Goal: Browse casually: Explore the website without a specific task or goal

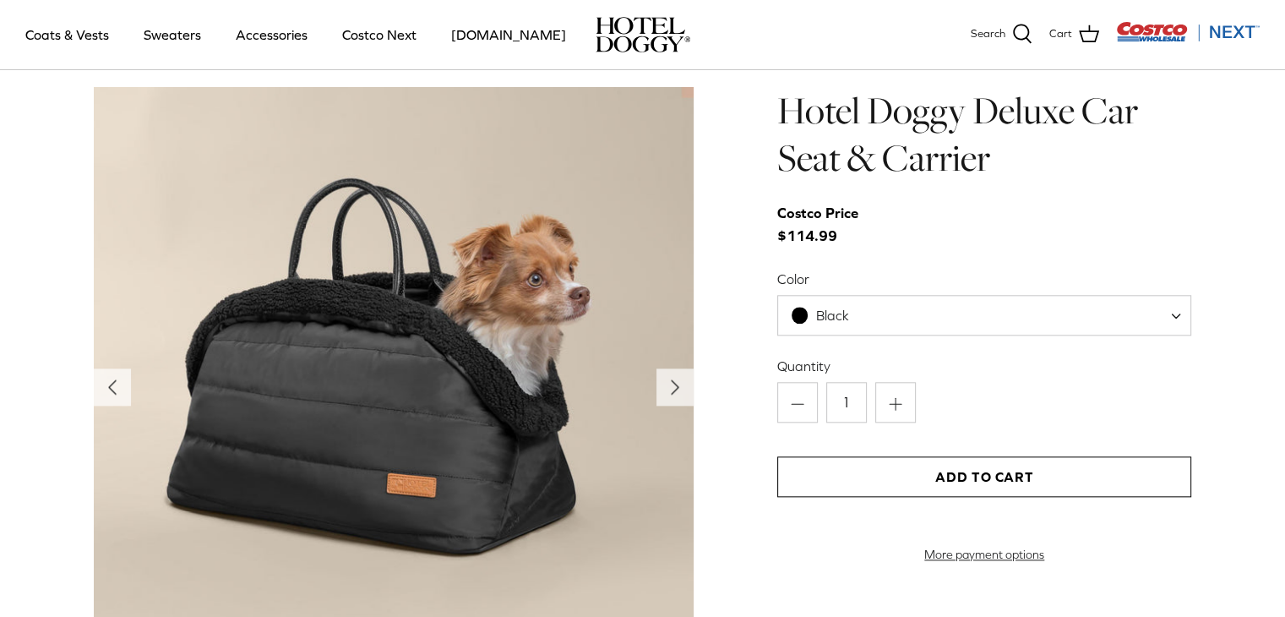
scroll to position [1181, 0]
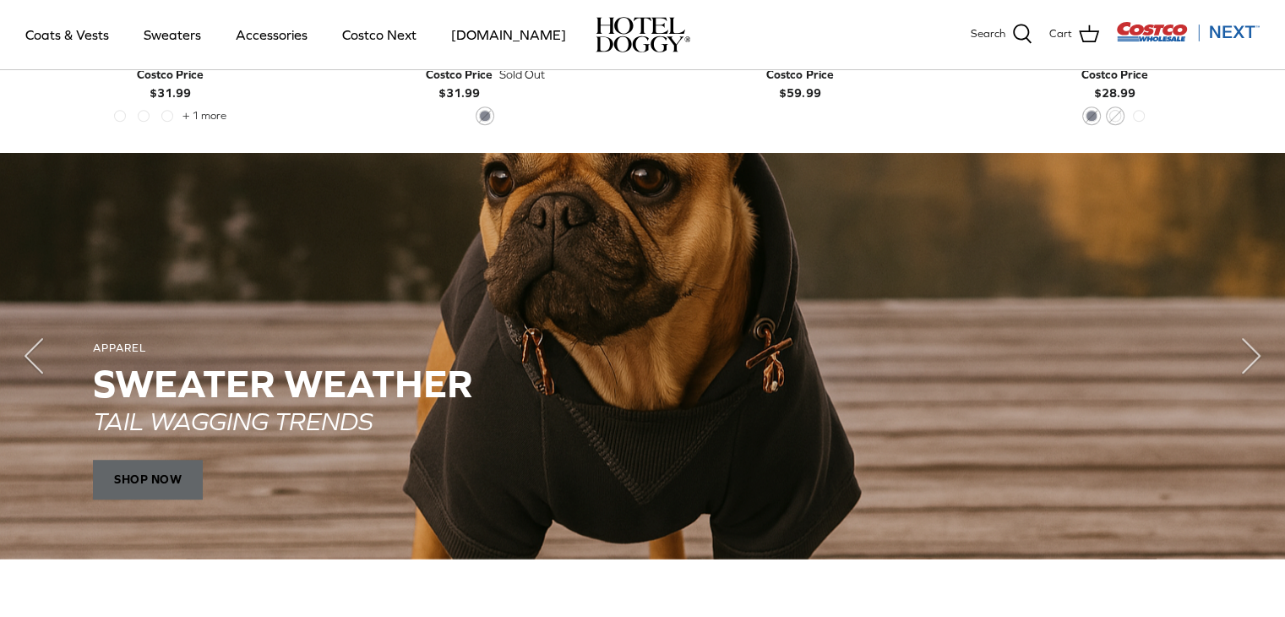
click at [128, 477] on span "SHOP NOW" at bounding box center [148, 479] width 110 height 41
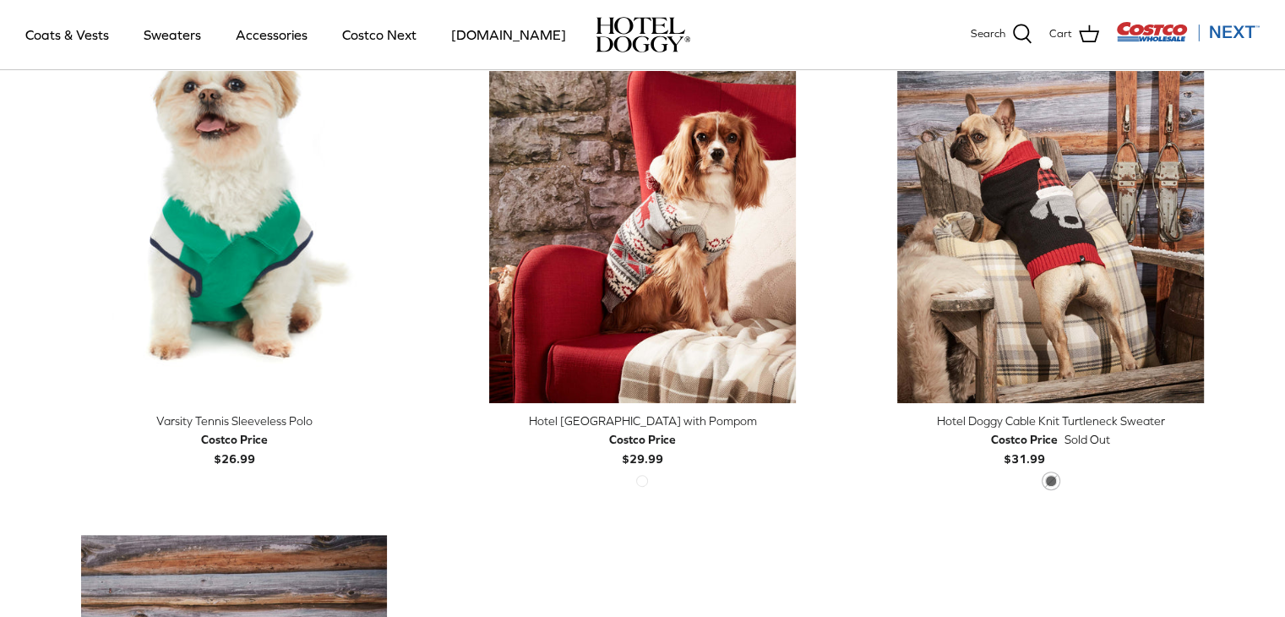
scroll to position [517, 0]
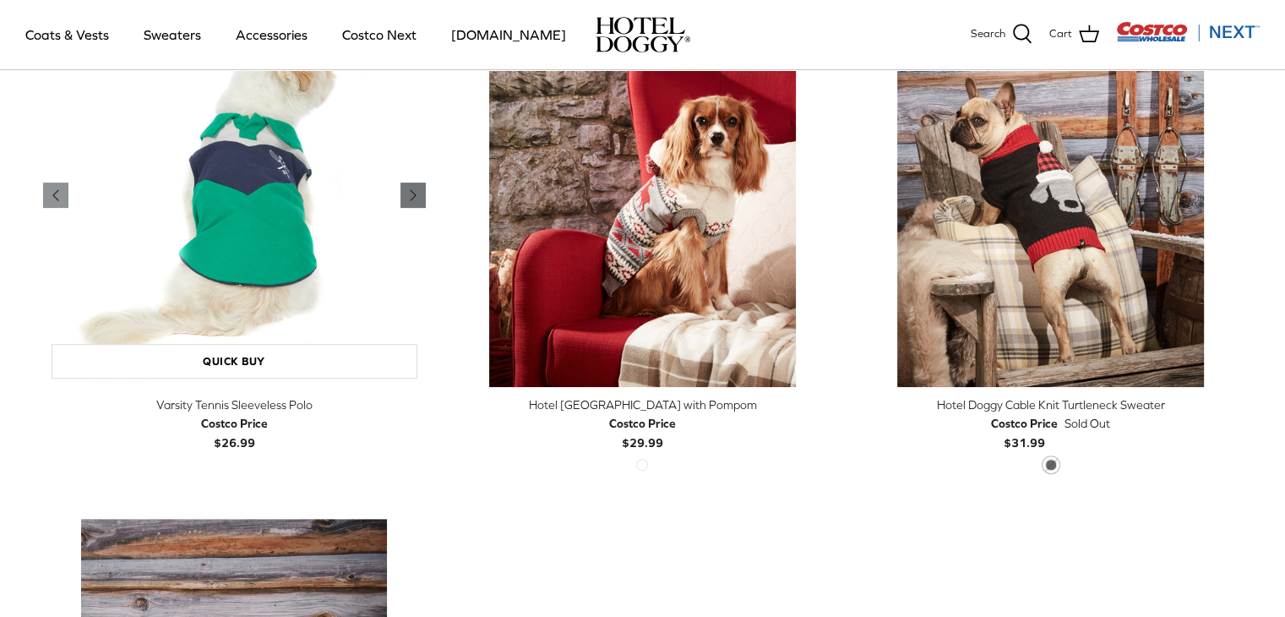
click at [421, 197] on icon "Right" at bounding box center [413, 195] width 20 height 20
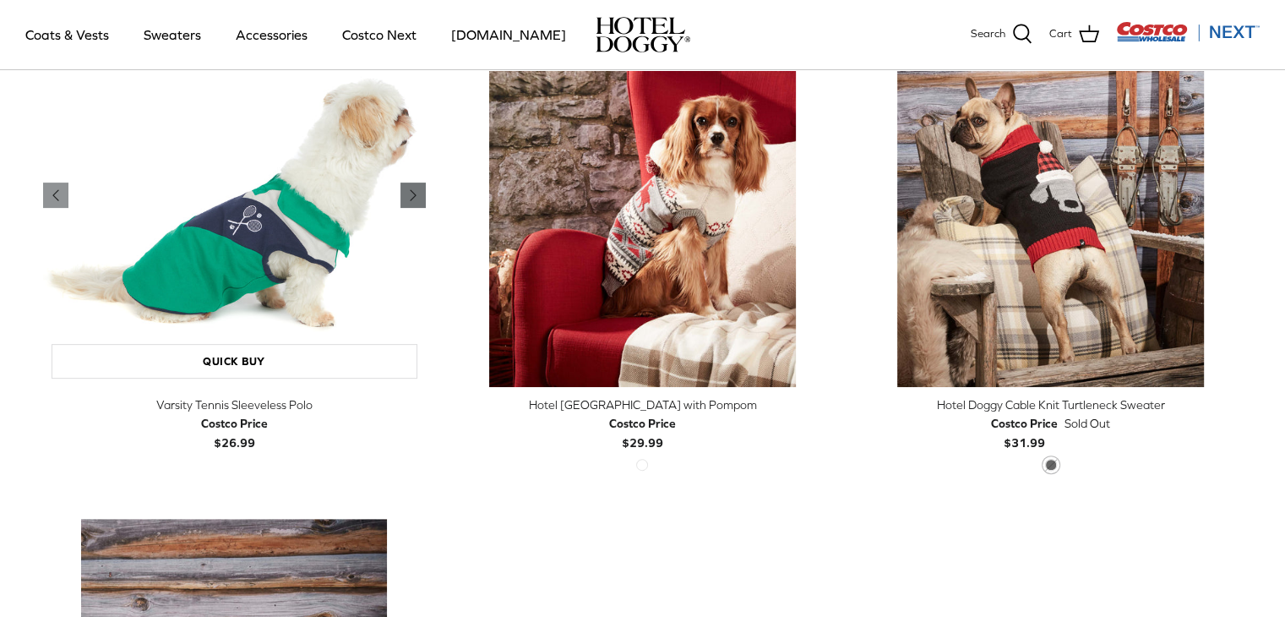
click at [421, 197] on icon "Right" at bounding box center [413, 195] width 20 height 20
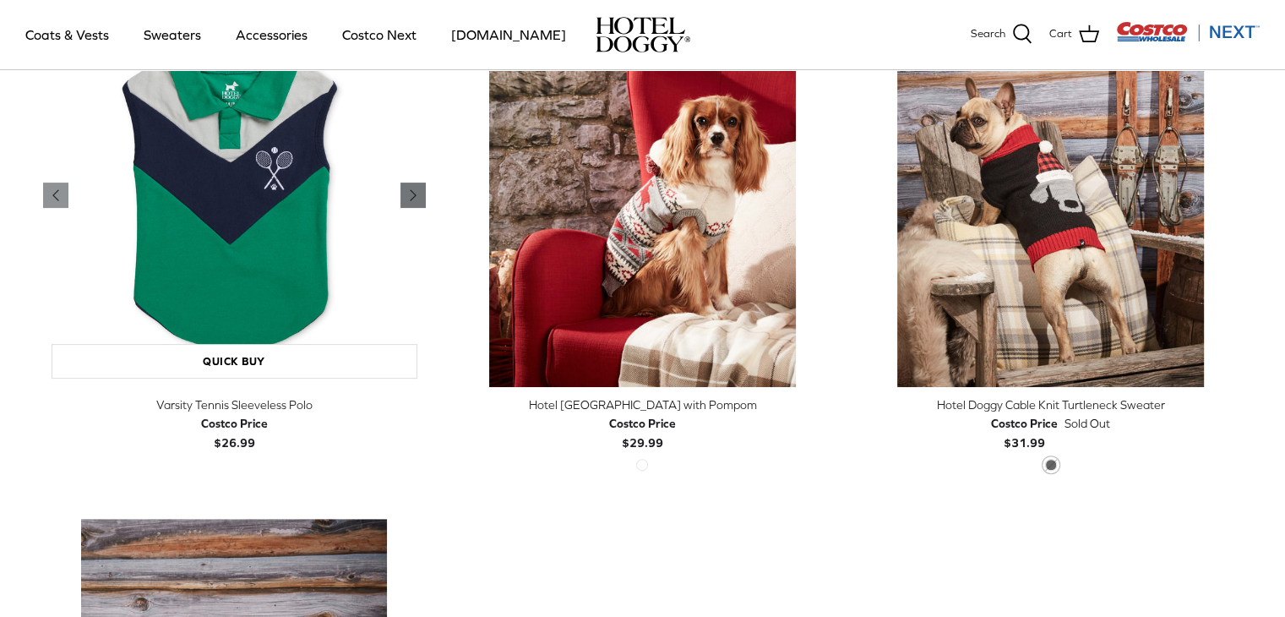
click at [421, 197] on icon "Right" at bounding box center [413, 195] width 20 height 20
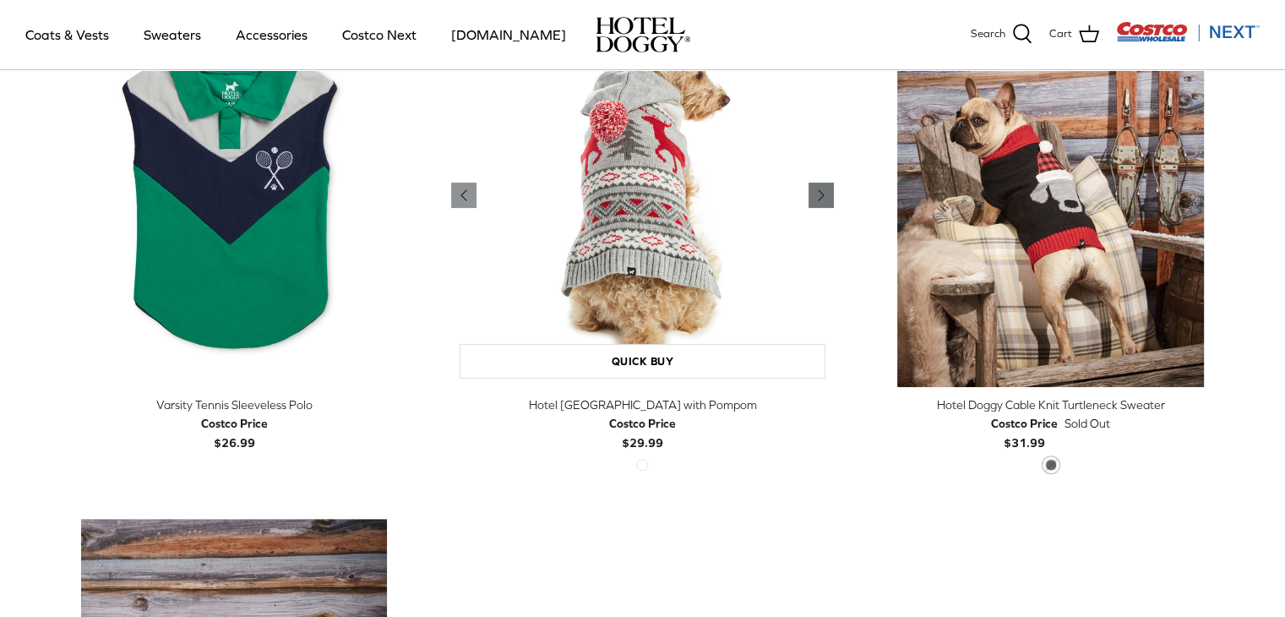
click at [829, 183] on link "Right" at bounding box center [821, 195] width 25 height 25
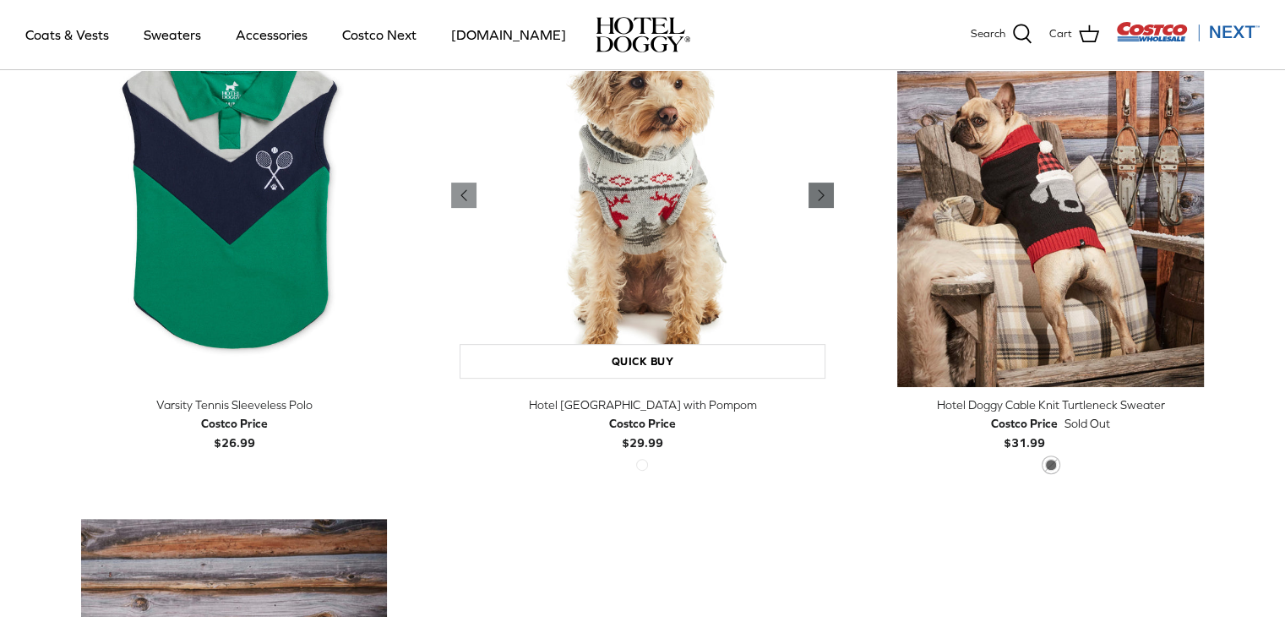
click at [829, 183] on link "Right" at bounding box center [821, 195] width 25 height 25
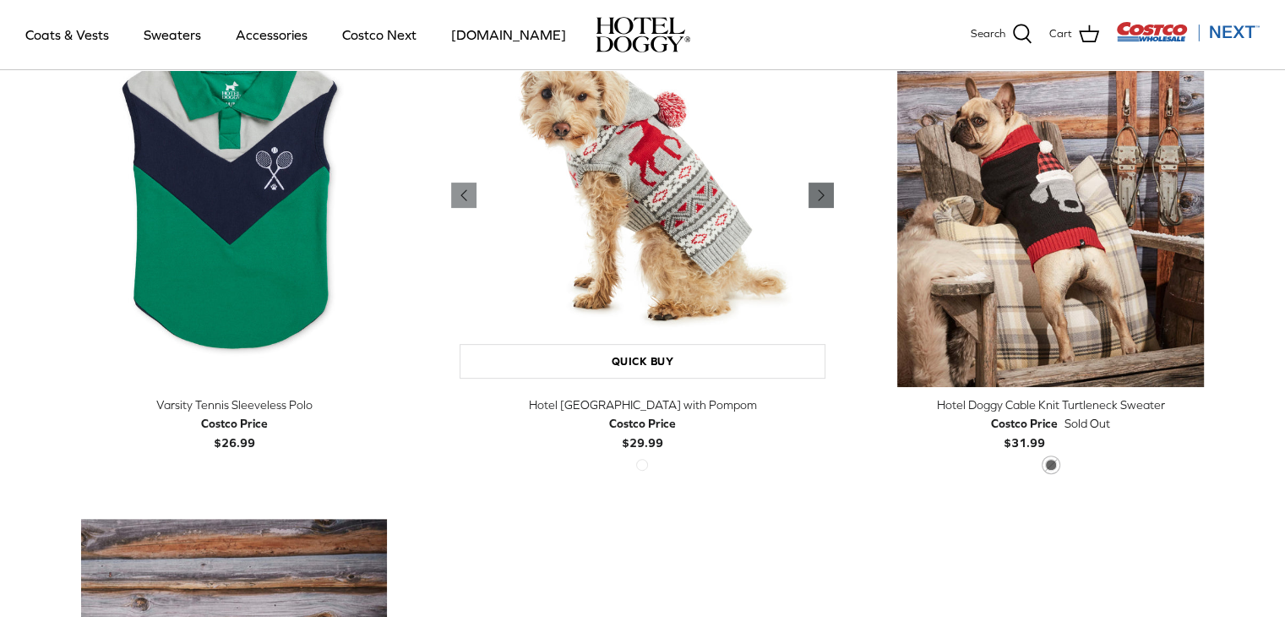
click at [829, 183] on link "Right" at bounding box center [821, 195] width 25 height 25
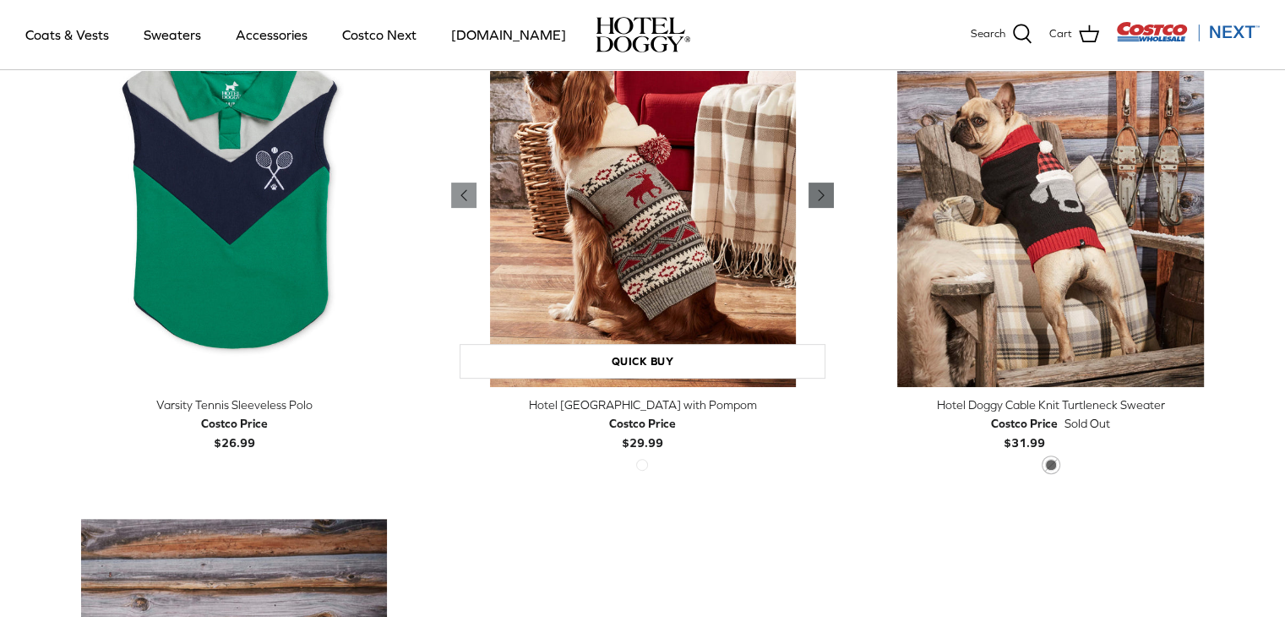
click at [829, 183] on link "Right" at bounding box center [821, 195] width 25 height 25
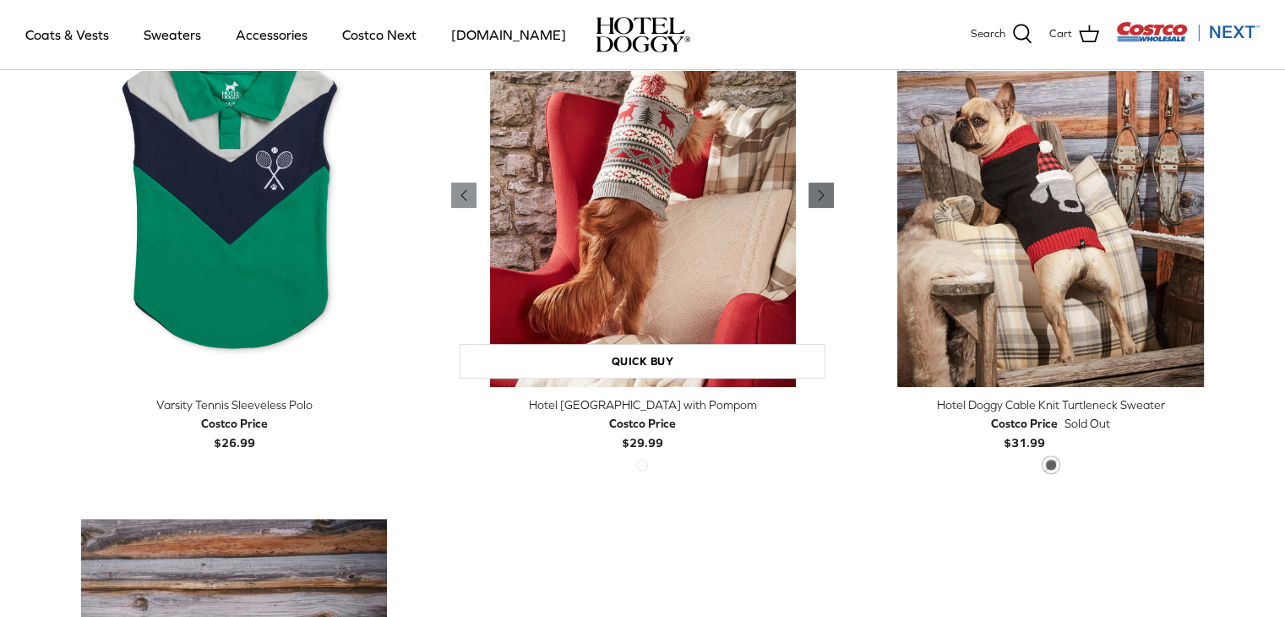
click at [829, 183] on link "Right" at bounding box center [821, 195] width 25 height 25
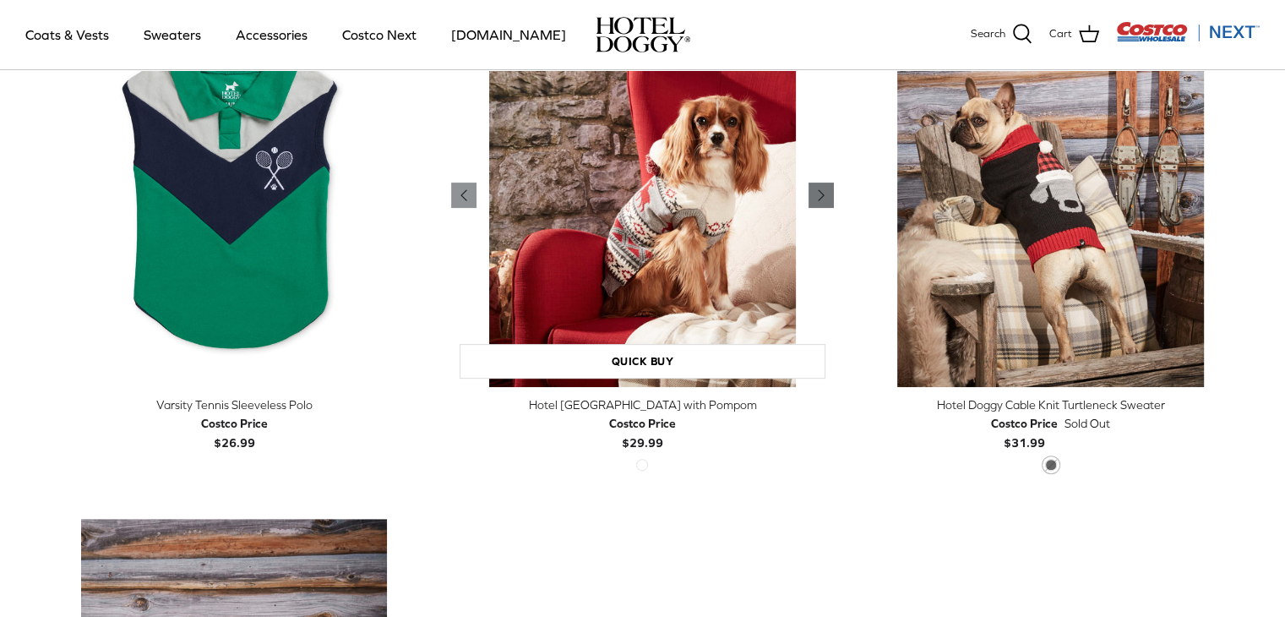
click at [829, 183] on link "Right" at bounding box center [821, 195] width 25 height 25
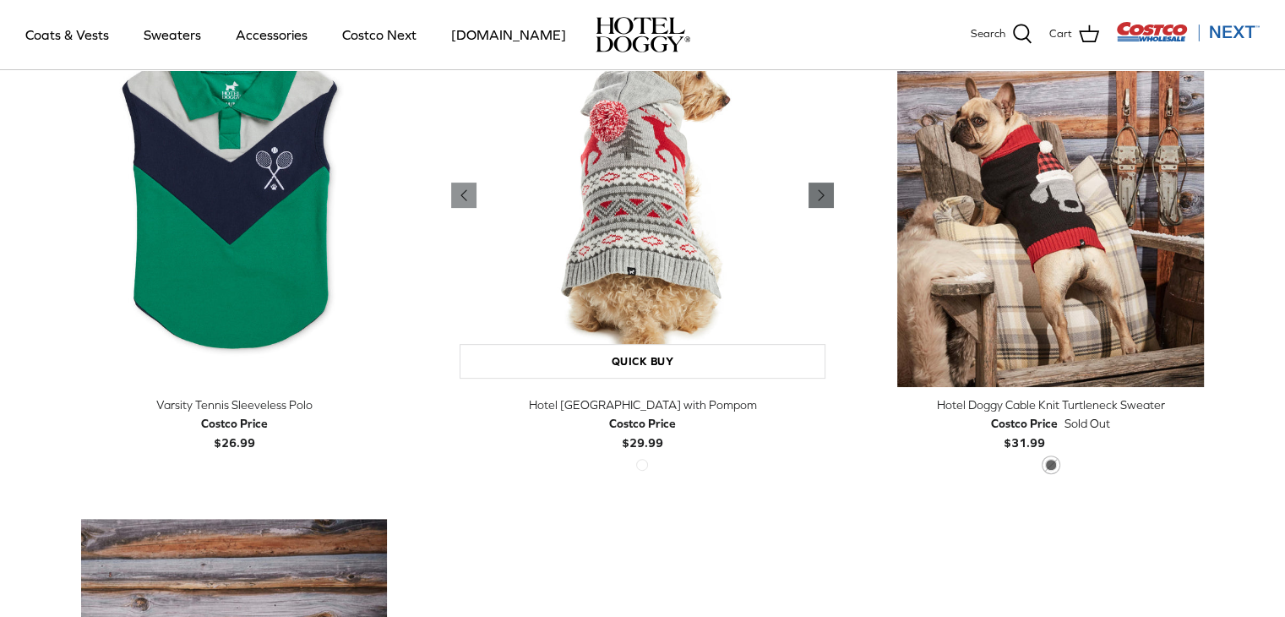
click at [829, 183] on link "Right" at bounding box center [821, 195] width 25 height 25
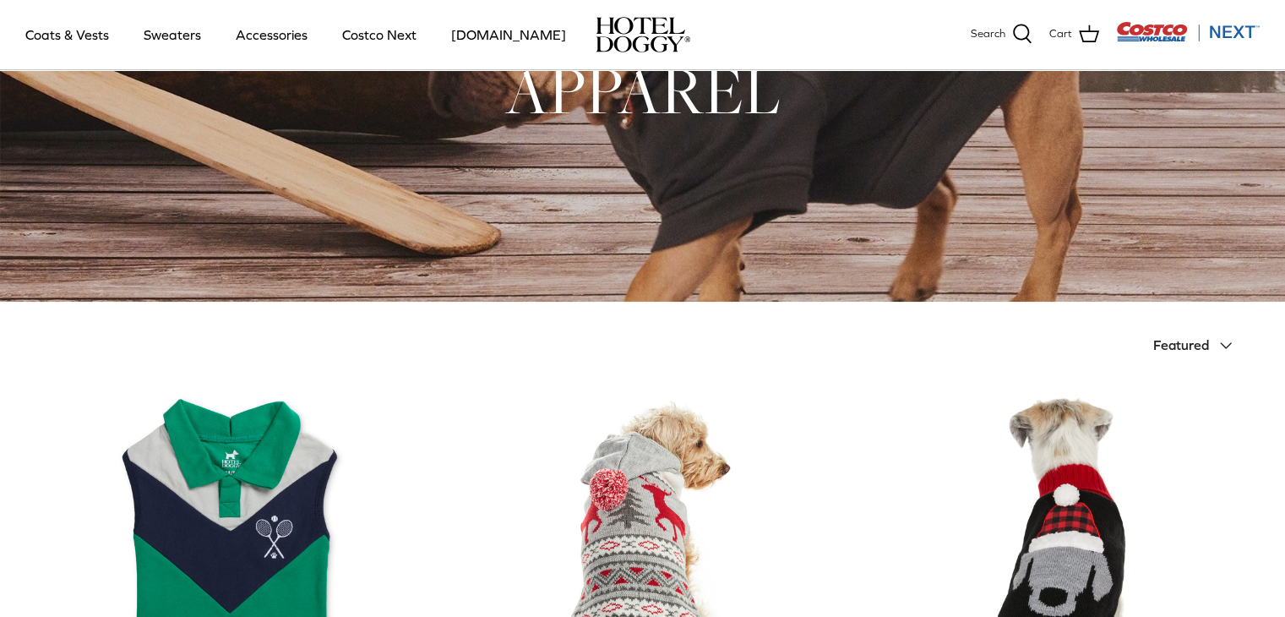
scroll to position [0, 0]
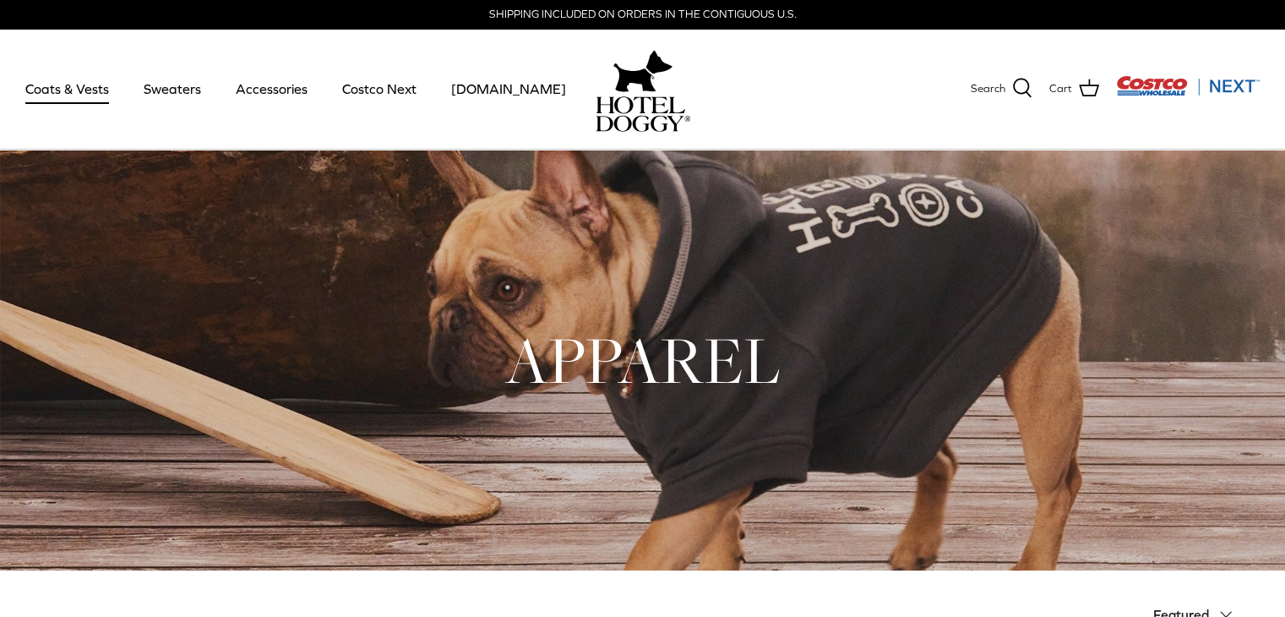
click at [89, 83] on link "Coats & Vests" at bounding box center [67, 88] width 114 height 57
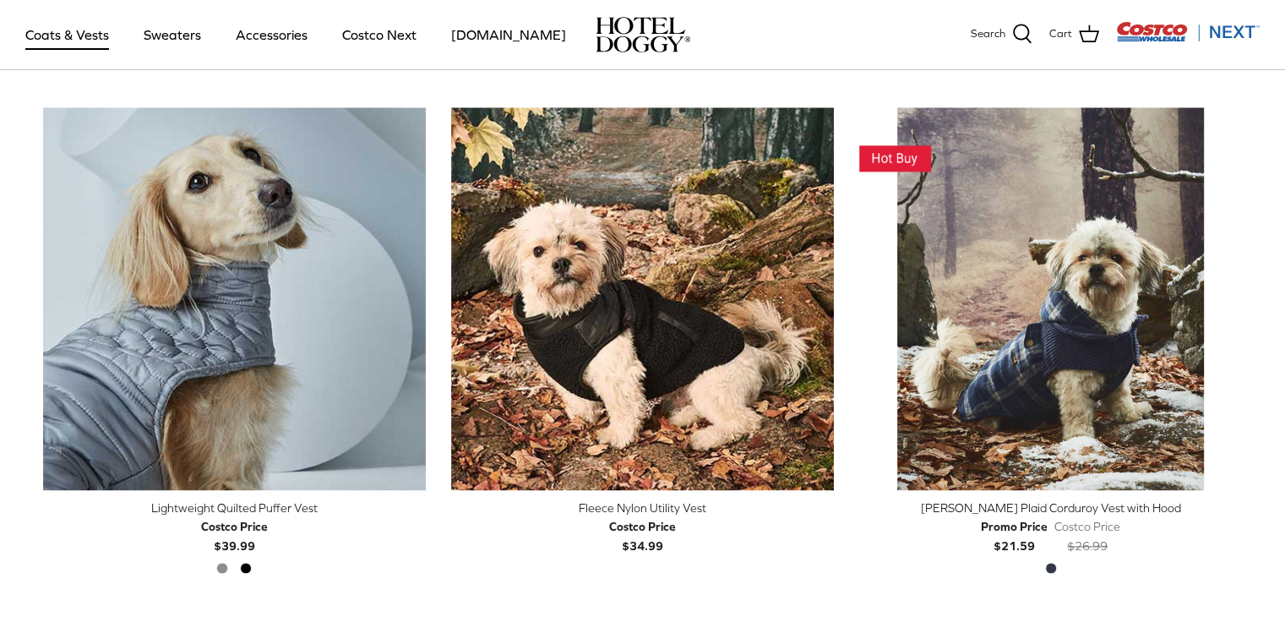
scroll to position [1993, 0]
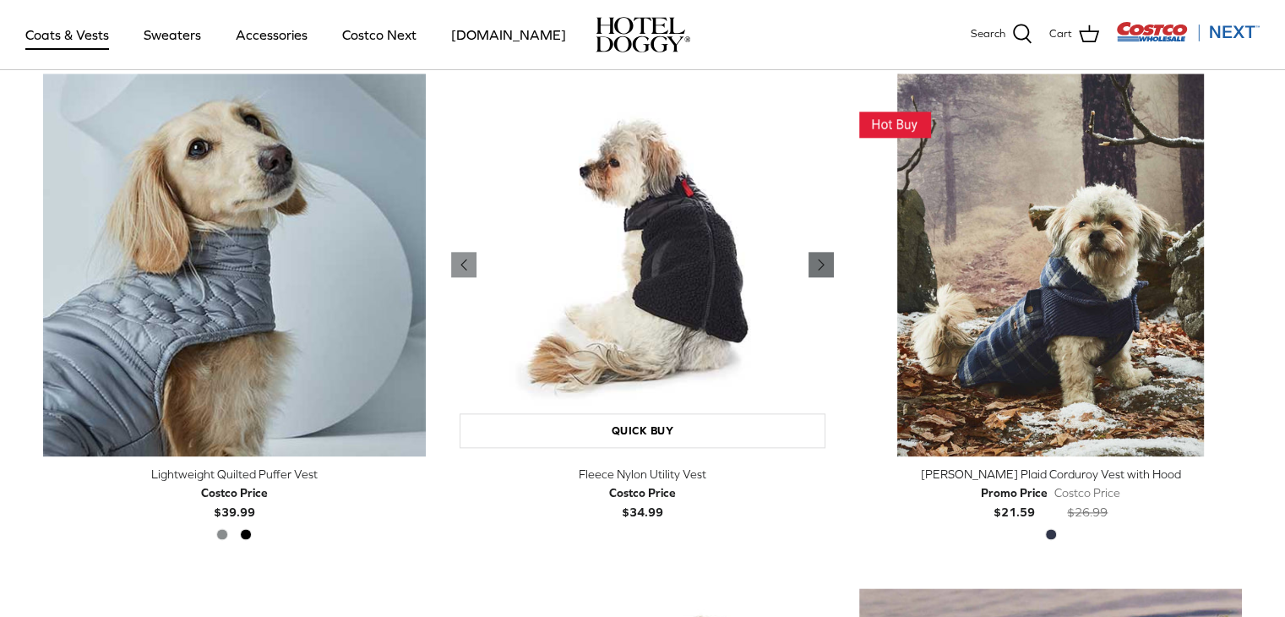
click at [824, 256] on icon "Right" at bounding box center [821, 264] width 20 height 20
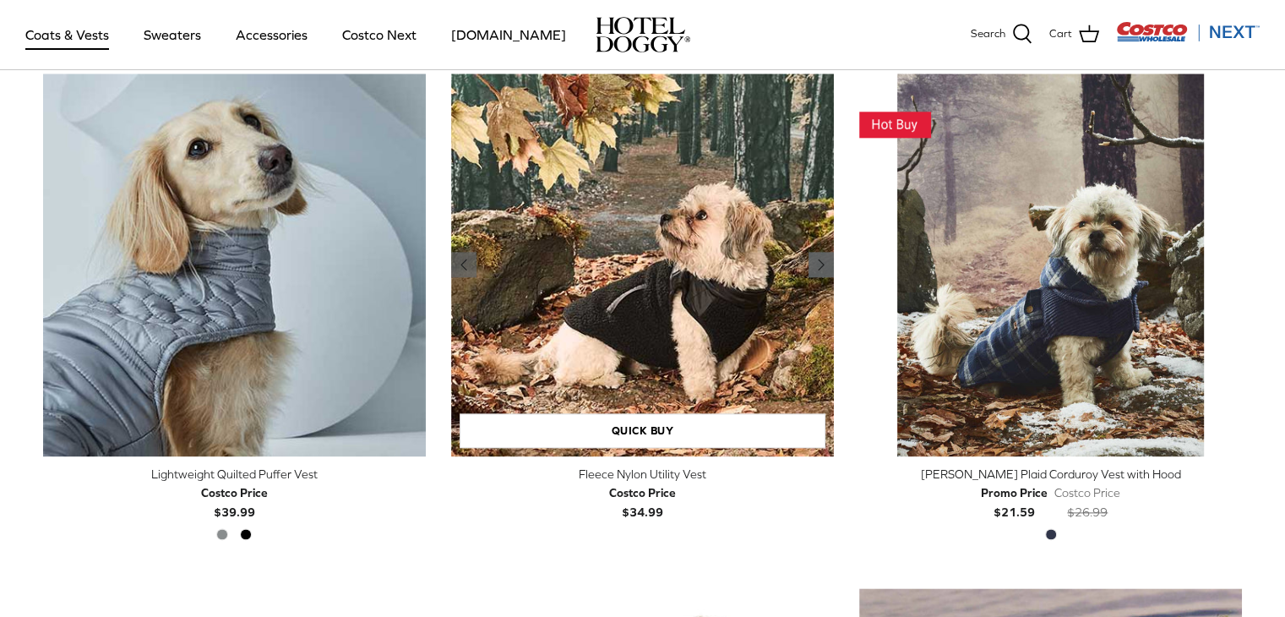
click at [824, 256] on icon "Right" at bounding box center [821, 264] width 20 height 20
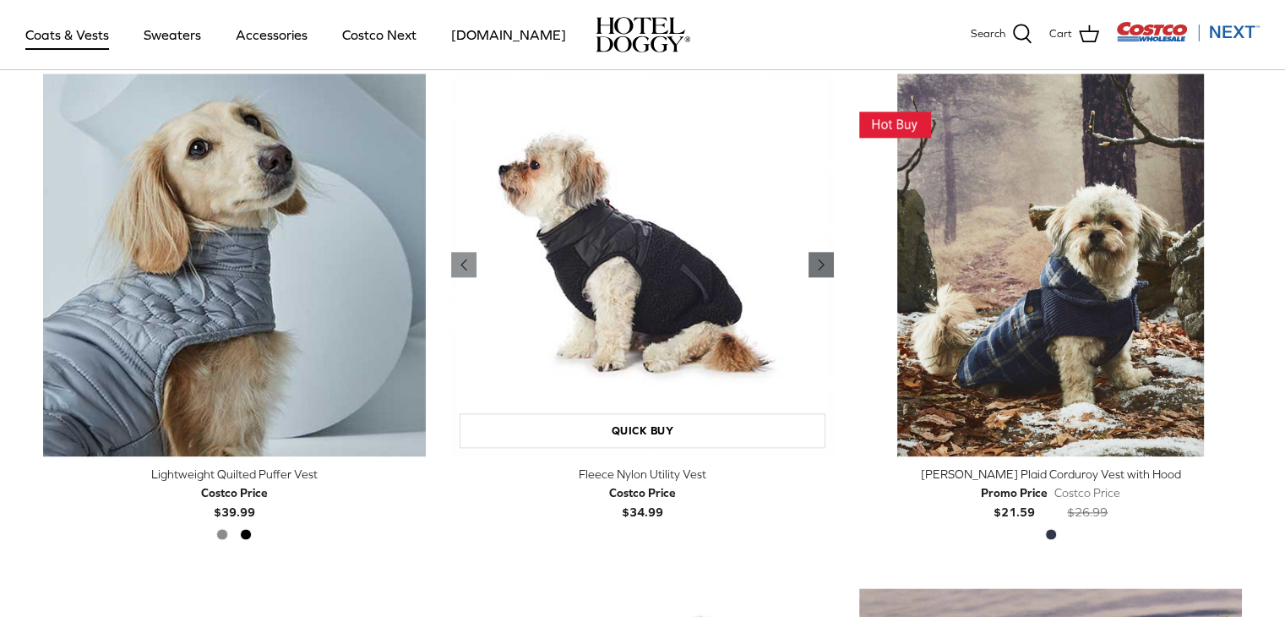
click at [824, 256] on icon "Right" at bounding box center [821, 264] width 20 height 20
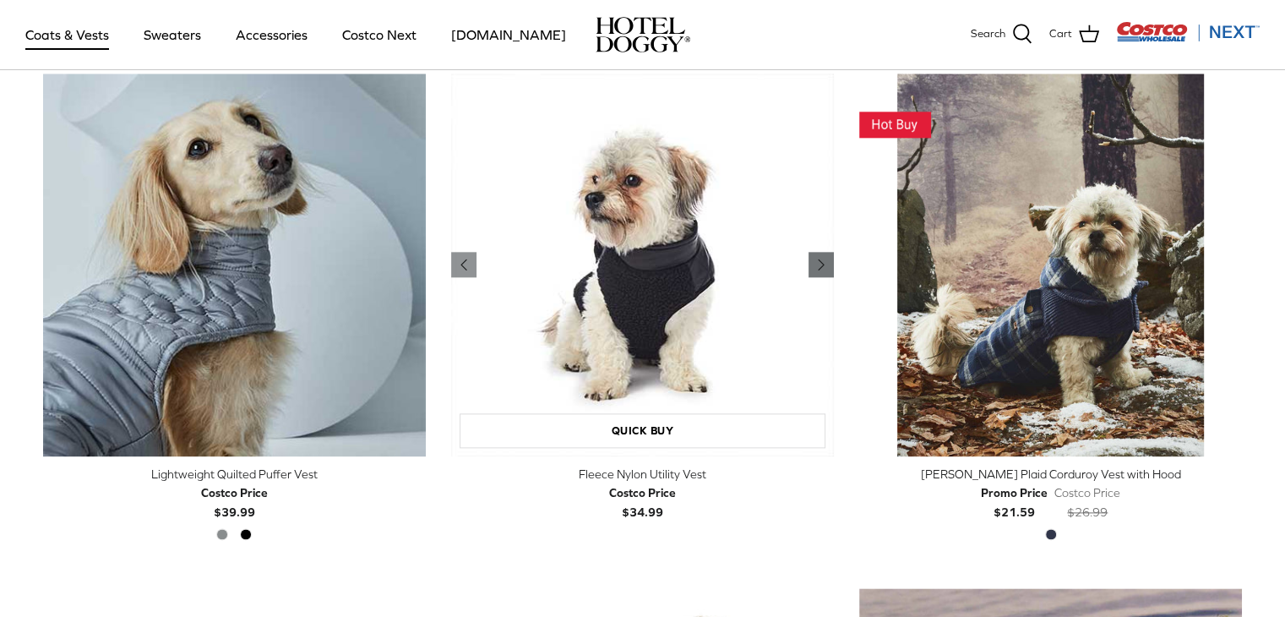
click at [824, 256] on icon "Right" at bounding box center [821, 264] width 20 height 20
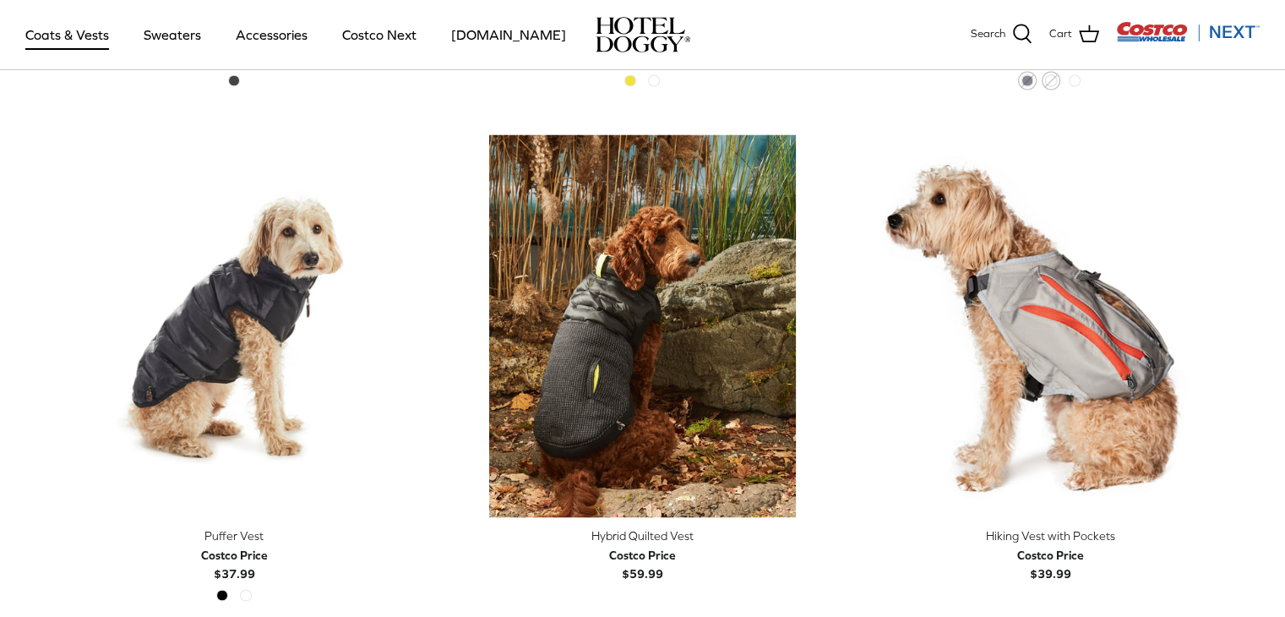
scroll to position [2996, 0]
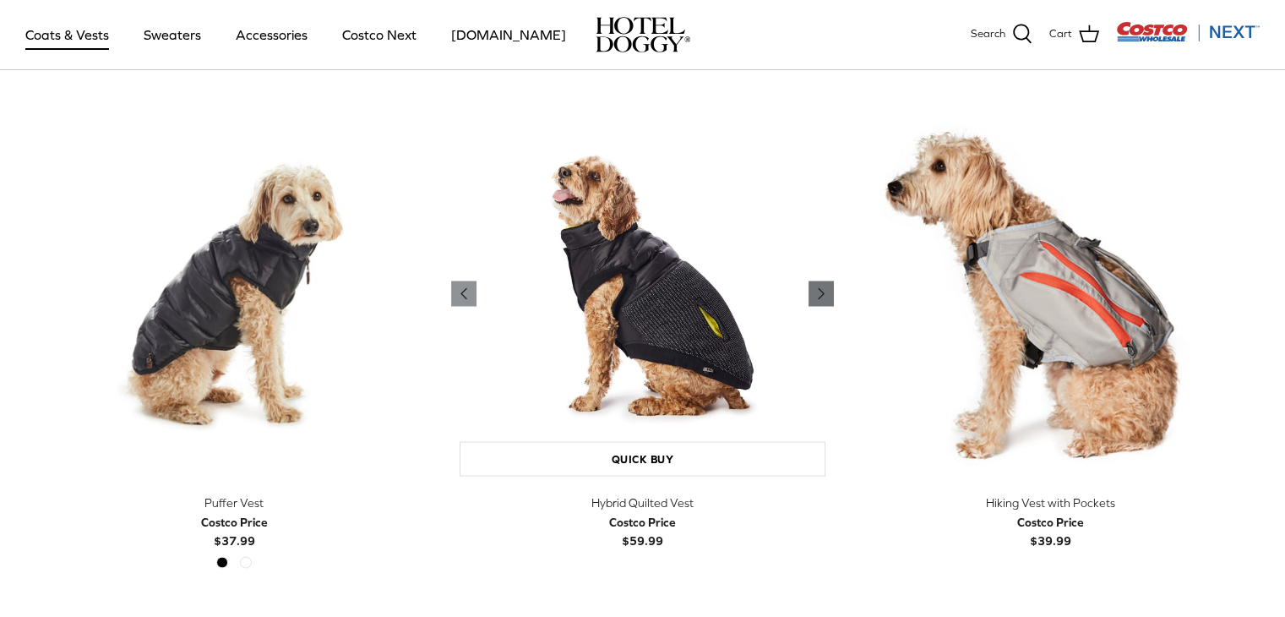
click at [821, 283] on icon "Right" at bounding box center [821, 293] width 20 height 20
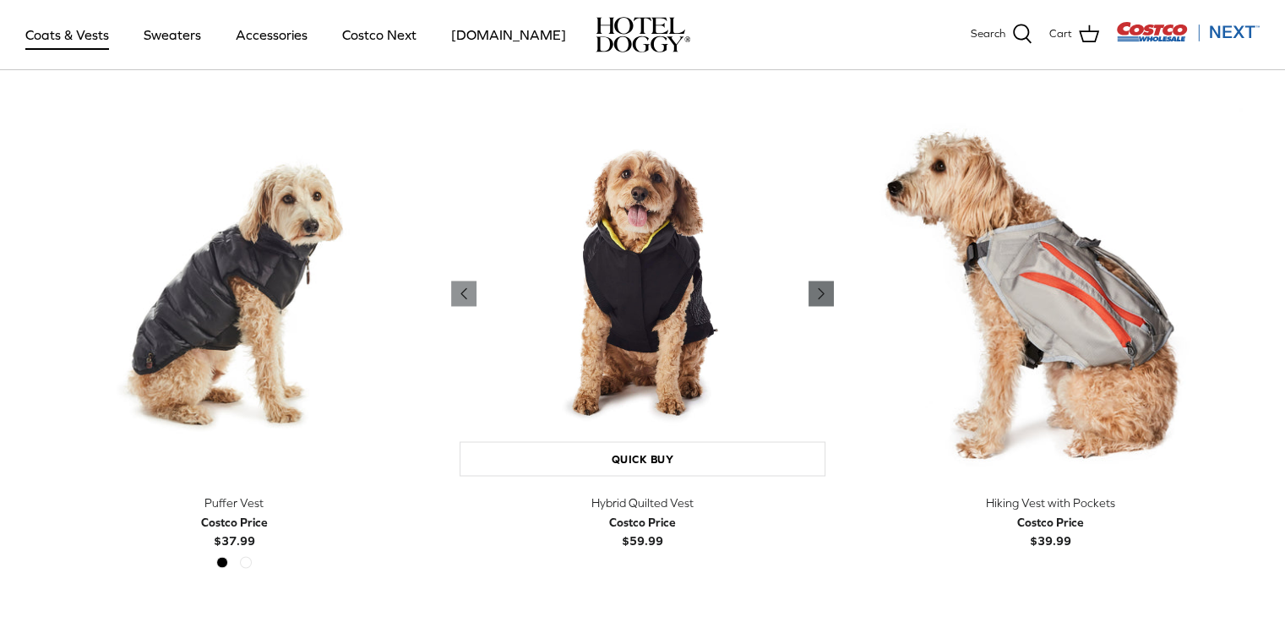
click at [821, 283] on icon "Right" at bounding box center [821, 293] width 20 height 20
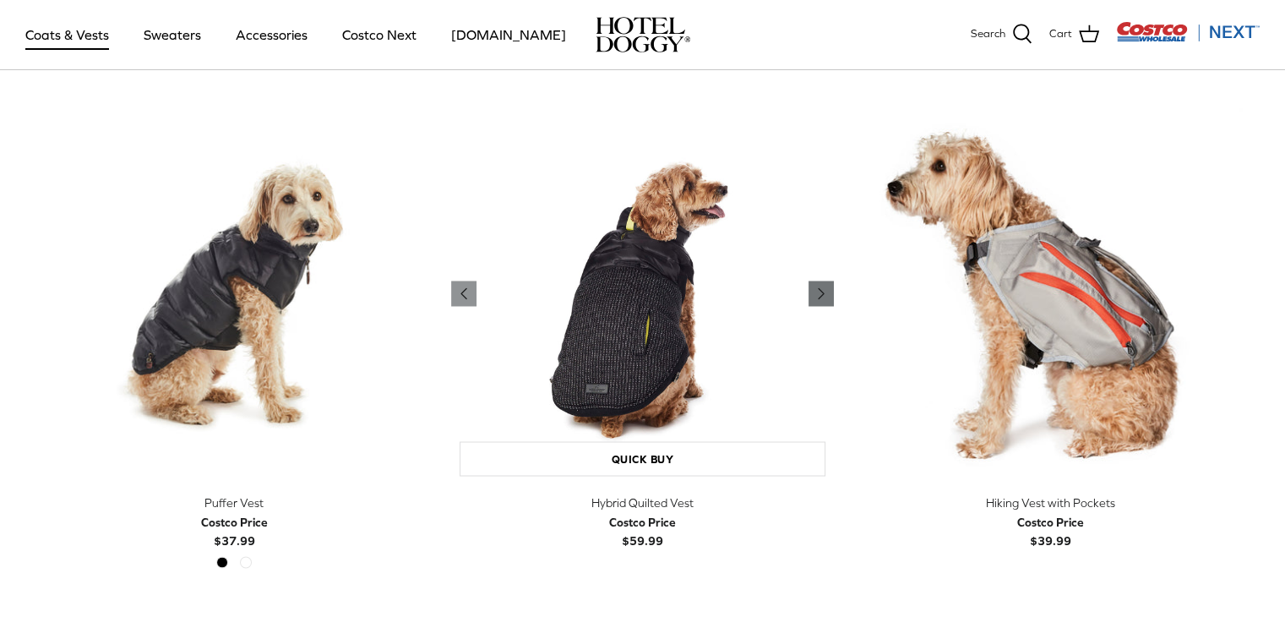
click at [821, 283] on icon "Right" at bounding box center [821, 293] width 20 height 20
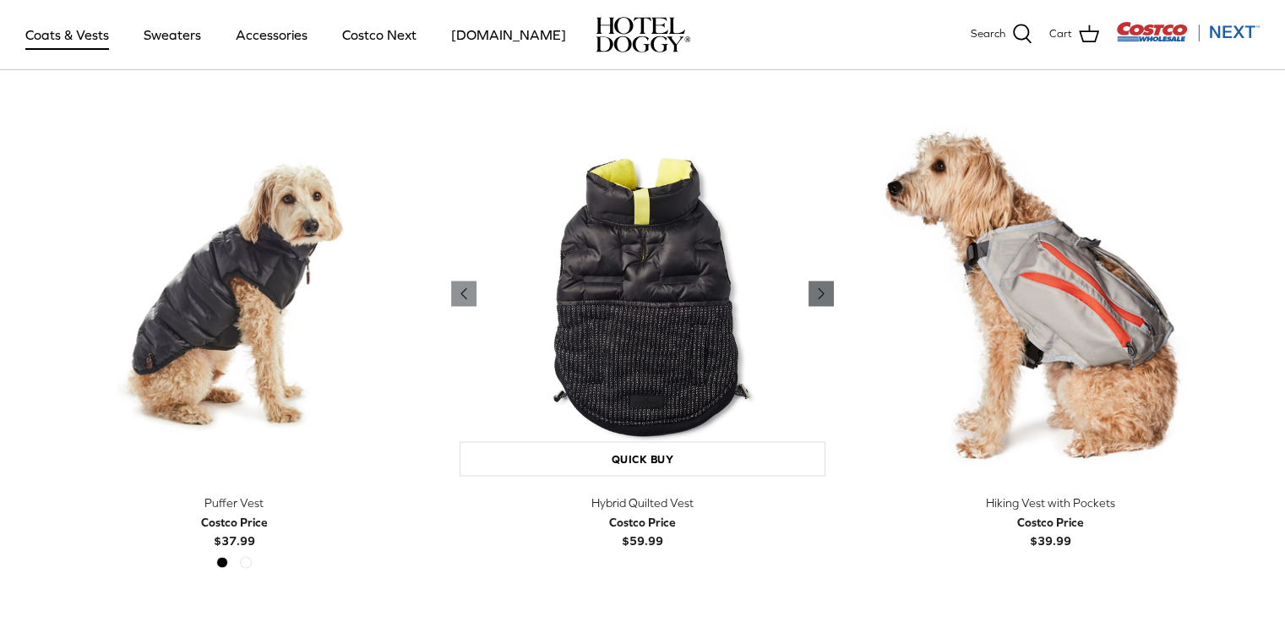
click at [821, 283] on icon "Right" at bounding box center [821, 293] width 20 height 20
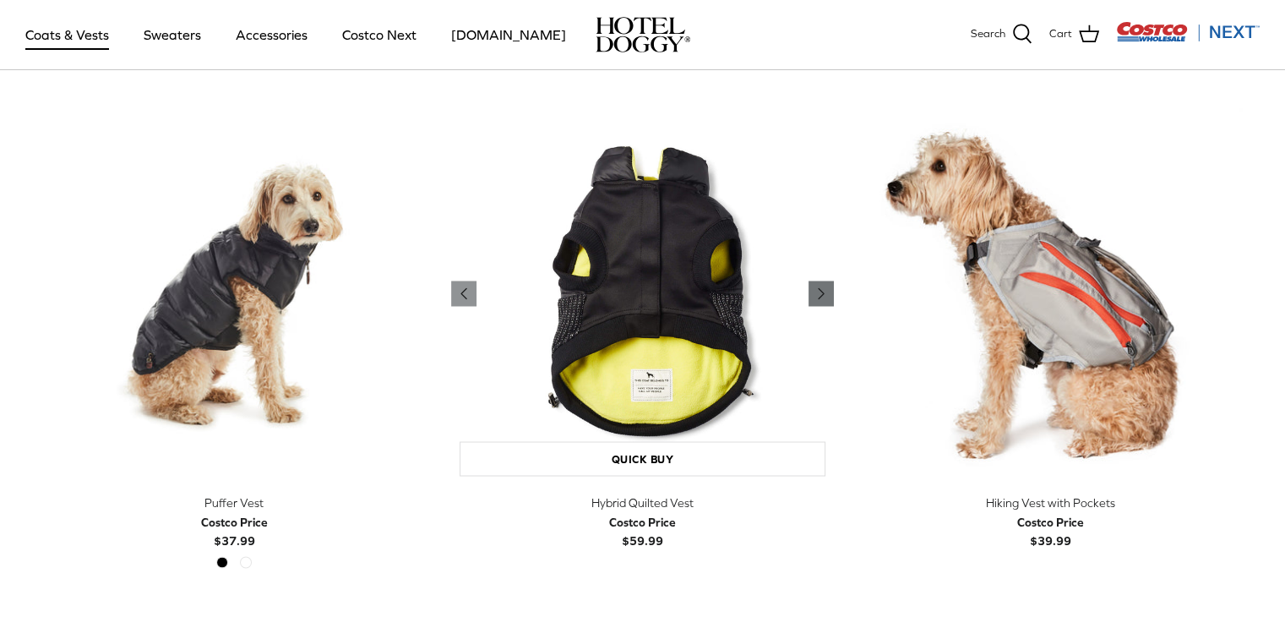
click at [821, 283] on icon "Right" at bounding box center [821, 293] width 20 height 20
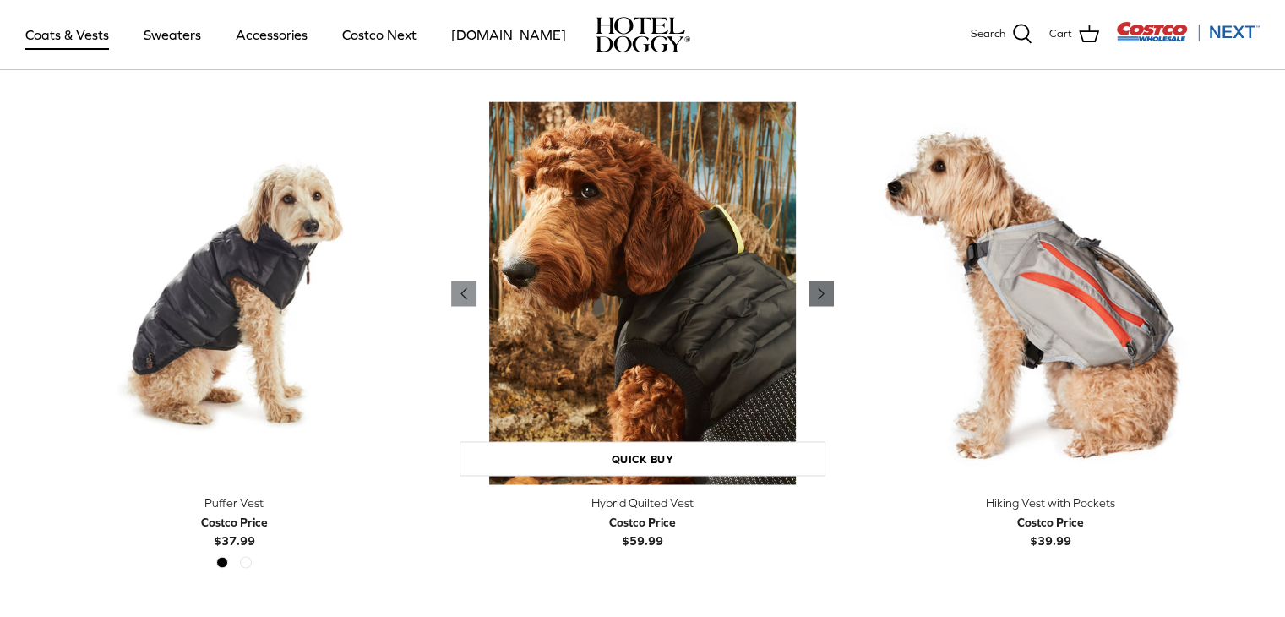
click at [821, 283] on icon "Right" at bounding box center [821, 293] width 20 height 20
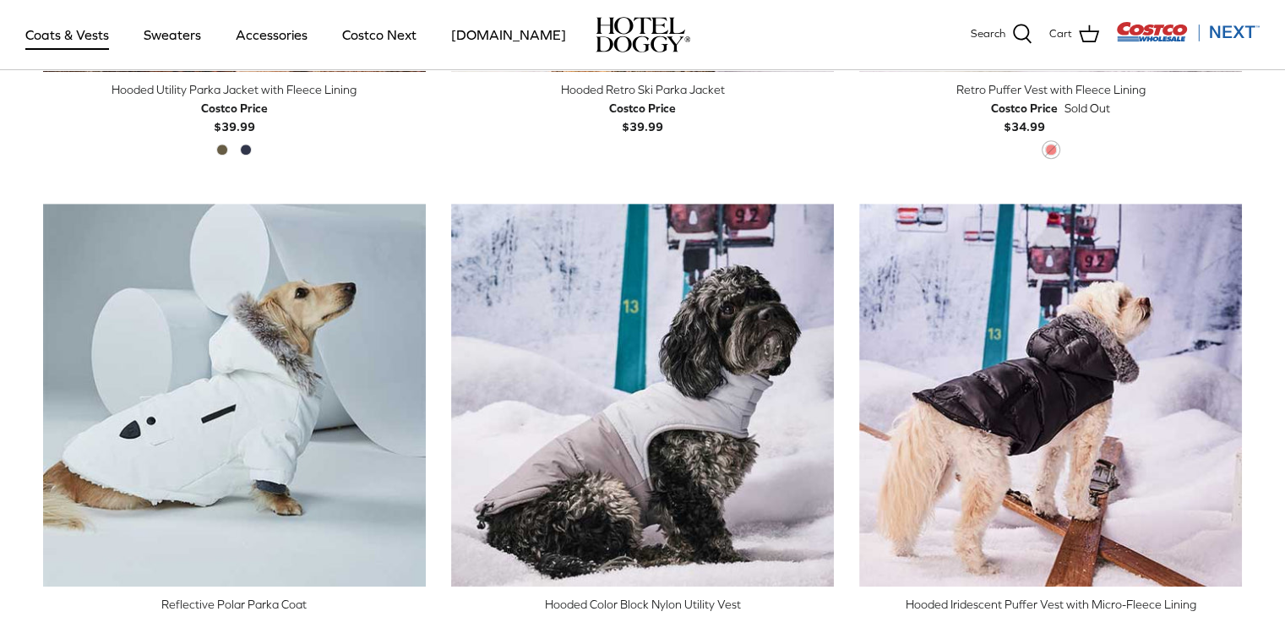
scroll to position [91, 0]
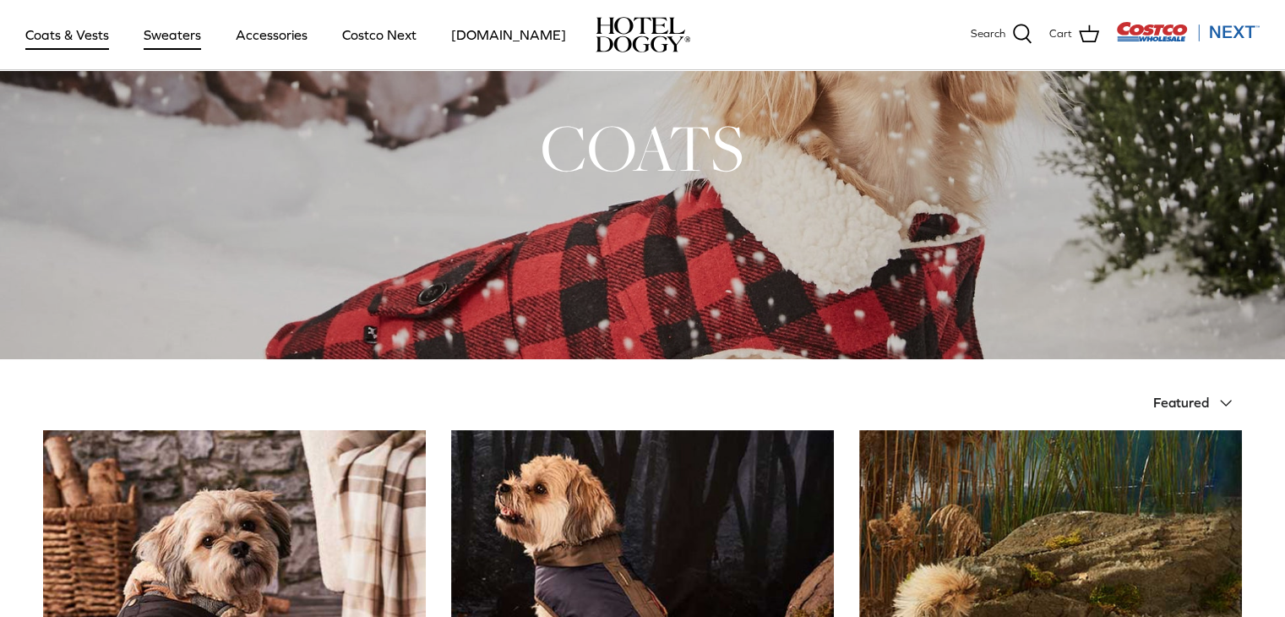
click at [179, 31] on link "Sweaters" at bounding box center [172, 34] width 88 height 57
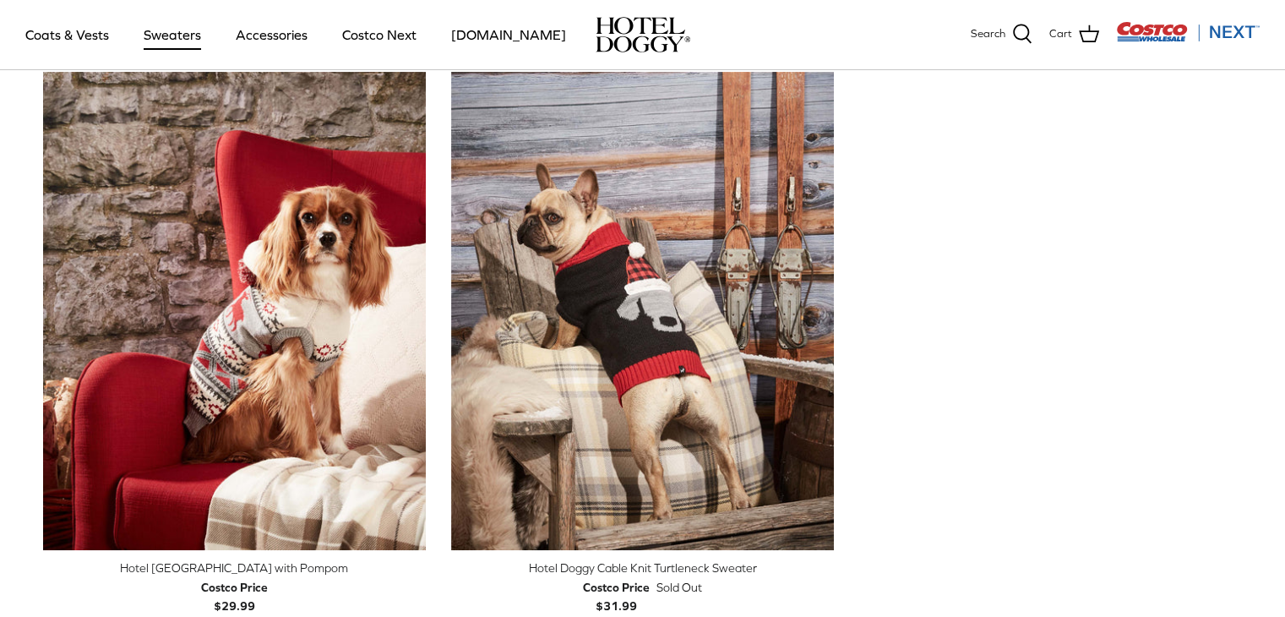
scroll to position [575, 0]
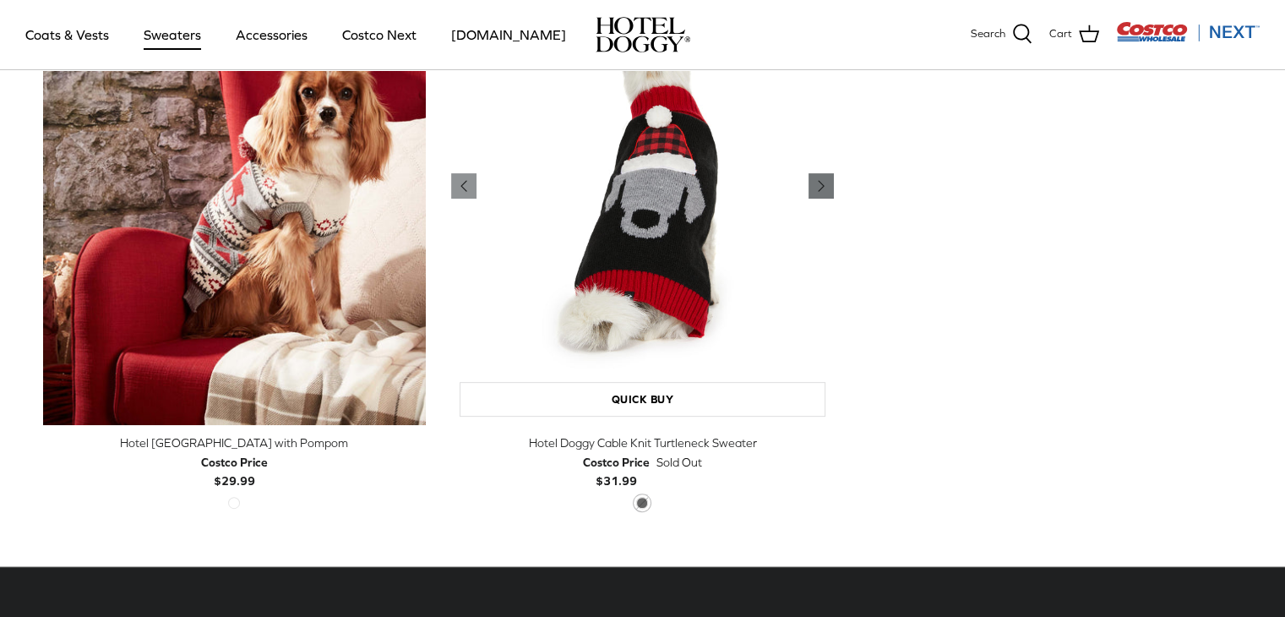
click at [821, 186] on polyline "Previous" at bounding box center [821, 186] width 5 height 10
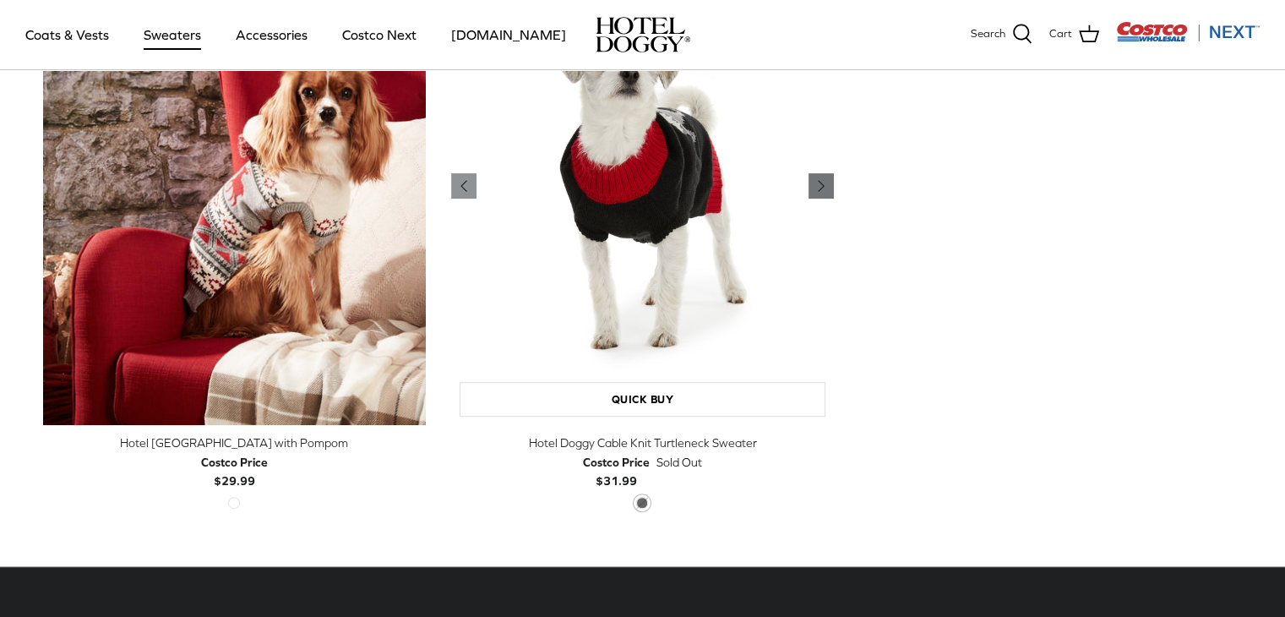
click at [821, 186] on polyline "Previous" at bounding box center [821, 186] width 5 height 10
click at [264, 38] on link "Accessories" at bounding box center [272, 34] width 102 height 57
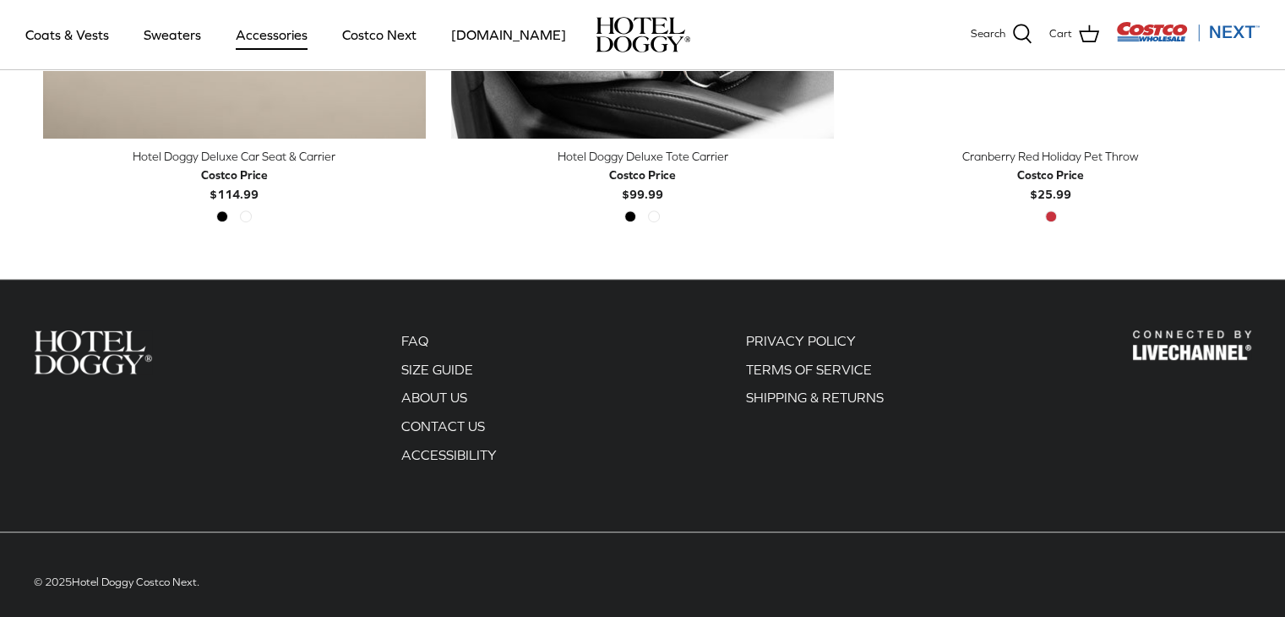
scroll to position [781, 0]
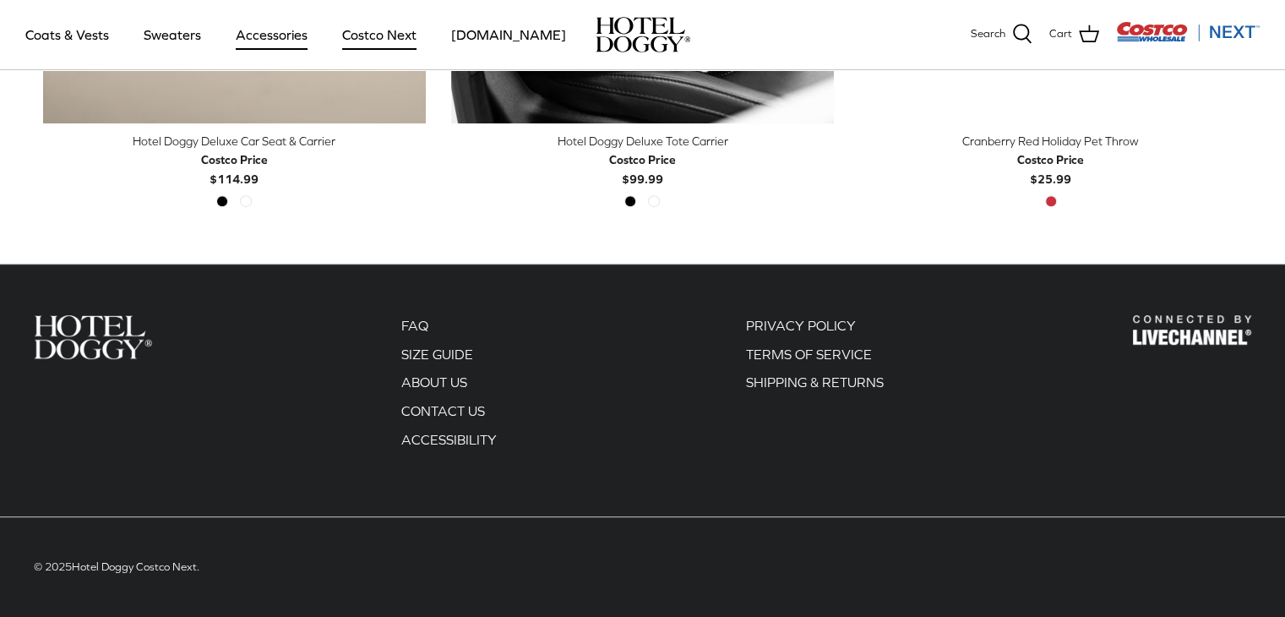
click at [406, 30] on link "Costco Next" at bounding box center [379, 34] width 105 height 57
